Goal: Task Accomplishment & Management: Manage account settings

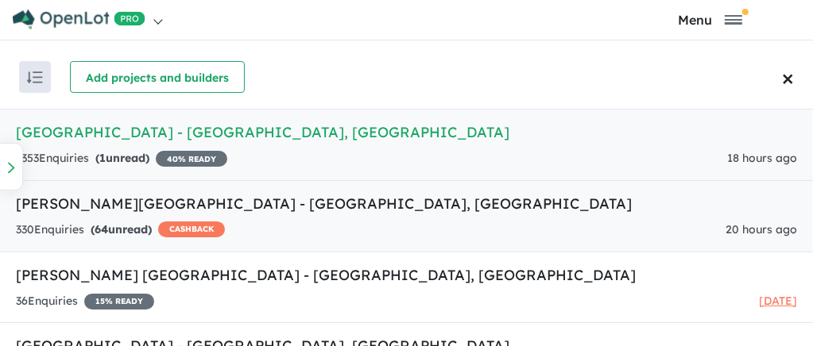
click at [124, 226] on strong "( 64 unread)" at bounding box center [121, 230] width 61 height 14
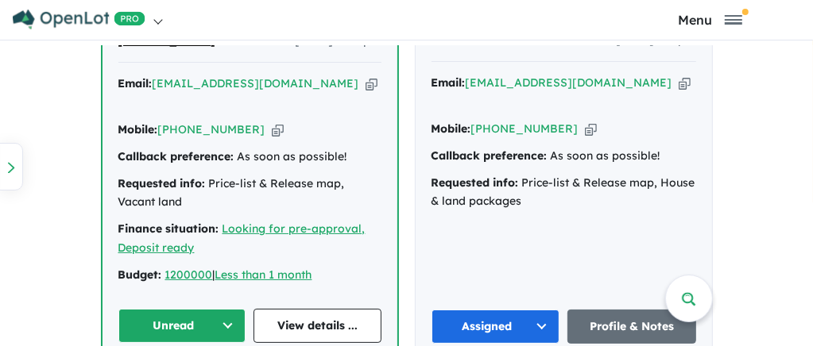
scroll to position [1035, 0]
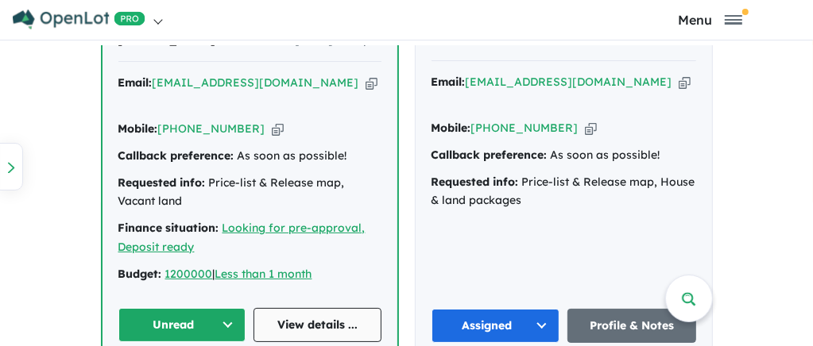
click at [314, 308] on link "View details ..." at bounding box center [318, 325] width 128 height 34
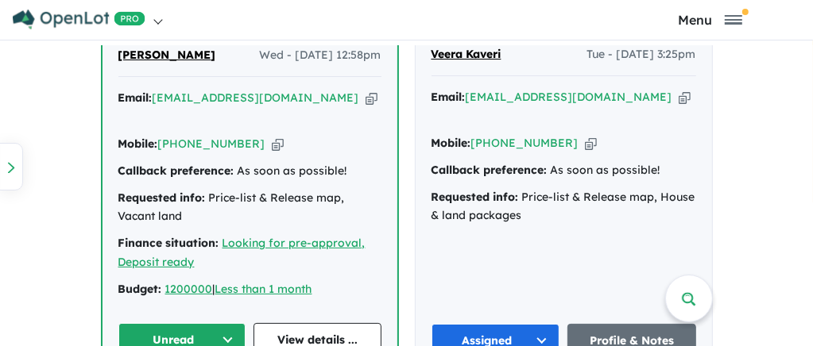
scroll to position [933, 0]
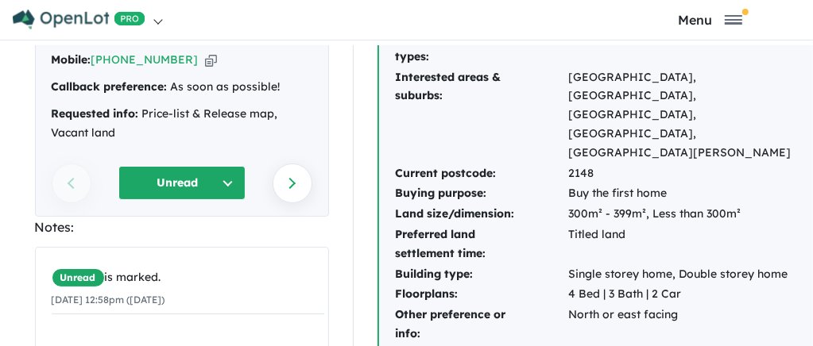
scroll to position [0, 2]
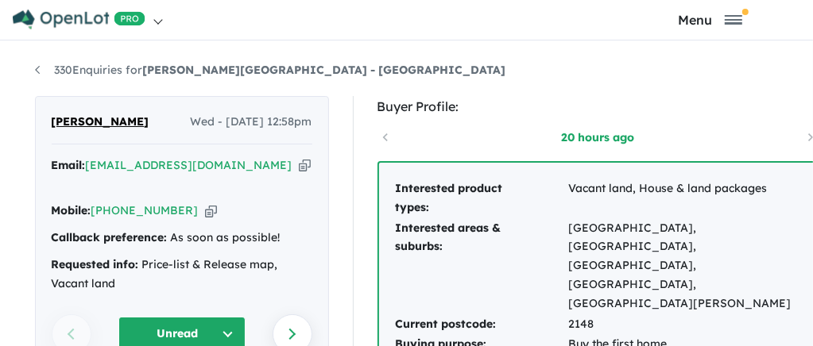
click at [183, 229] on div "Callback preference: As soon as possible!" at bounding box center [182, 238] width 261 height 19
